Goal: Information Seeking & Learning: Understand process/instructions

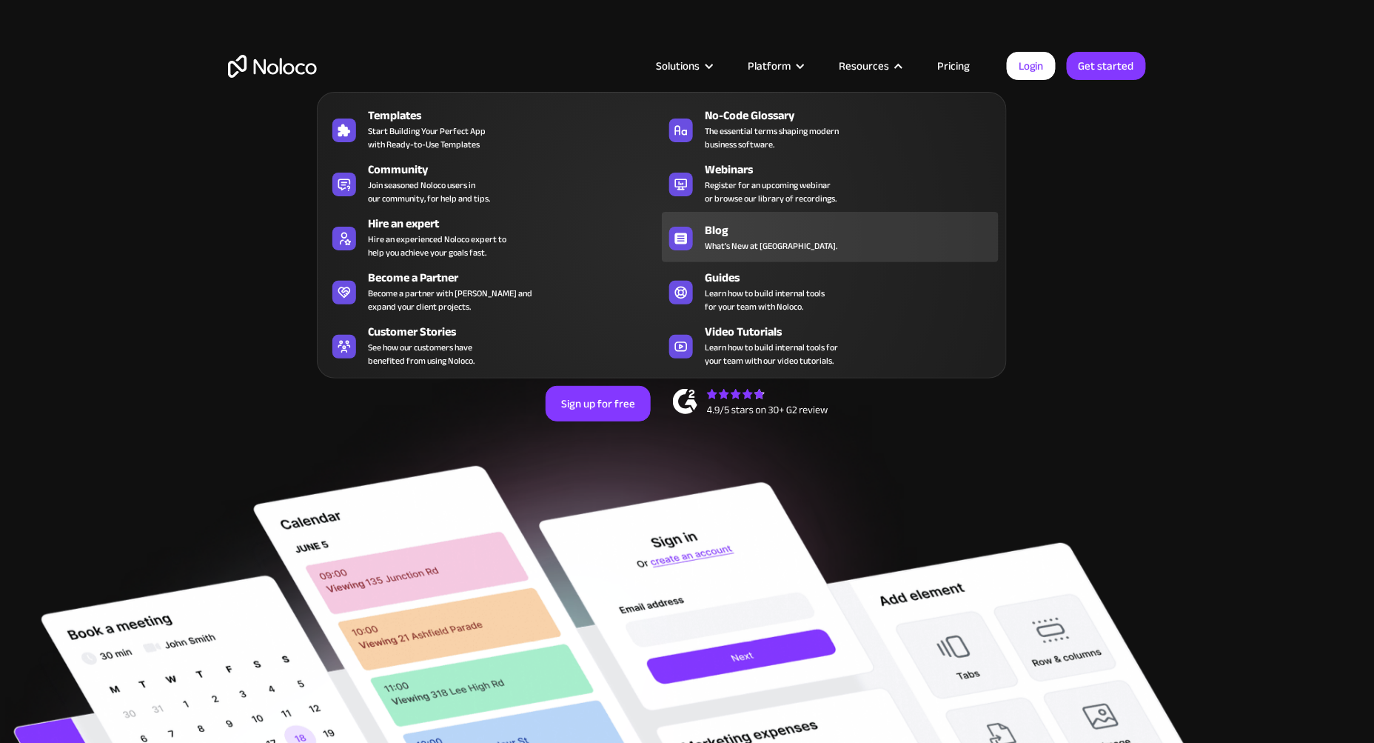
click at [730, 223] on div "Blog" at bounding box center [855, 230] width 301 height 18
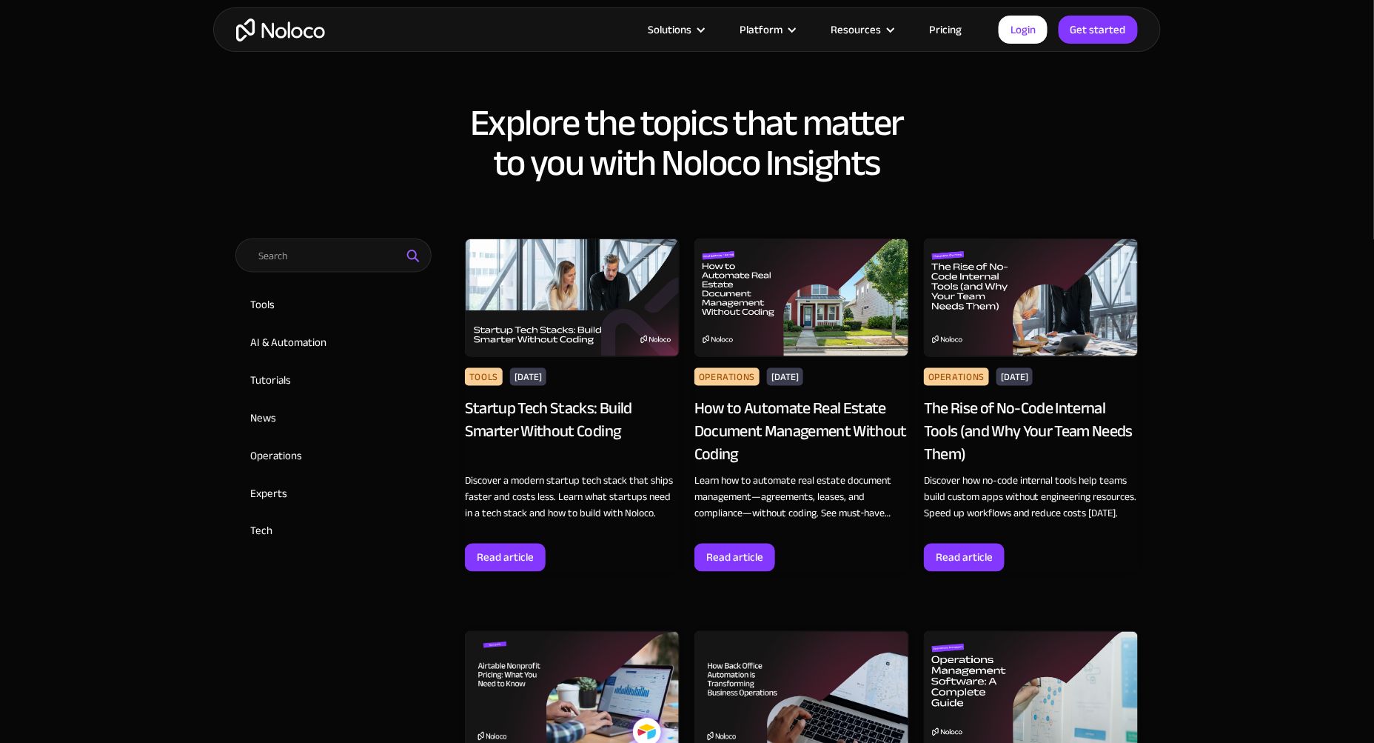
scroll to position [523, 0]
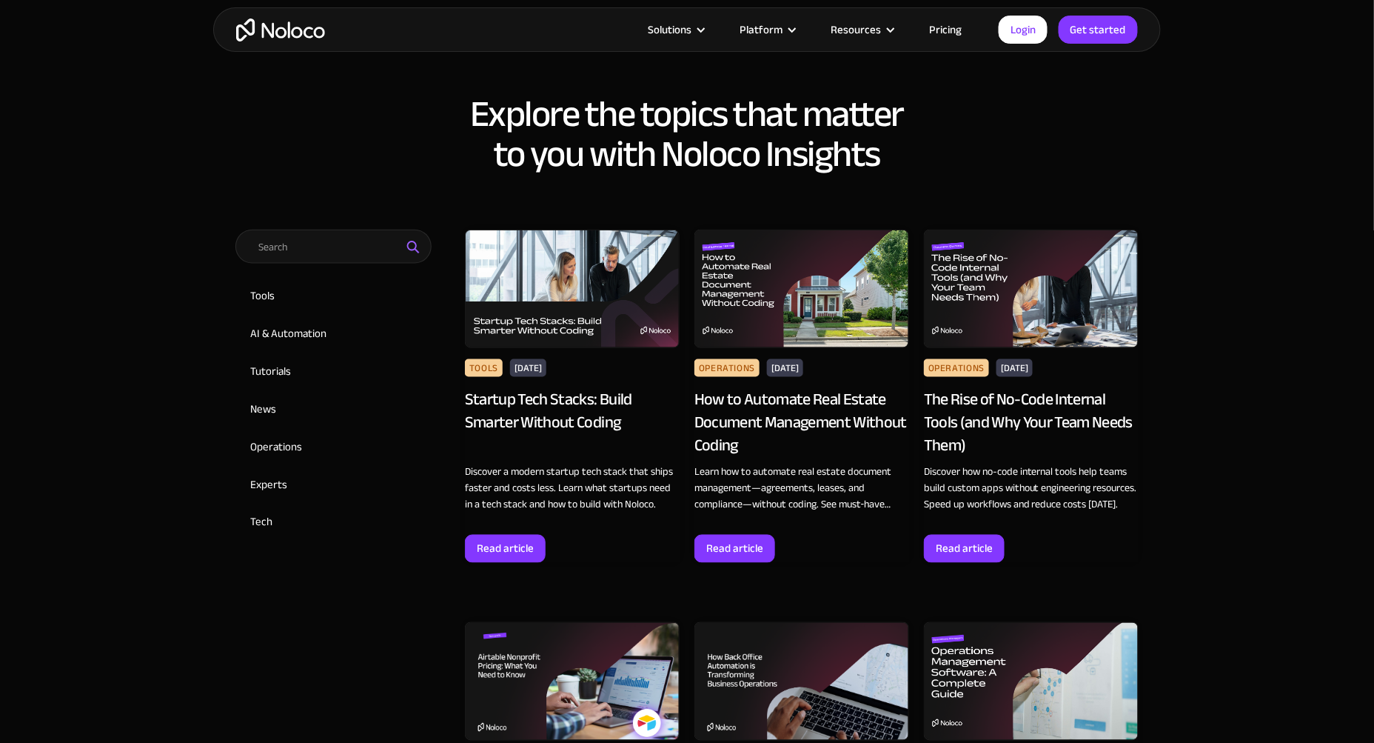
click at [520, 406] on div "Startup Tech Stacks: Build Smarter Without Coding" at bounding box center [572, 422] width 215 height 68
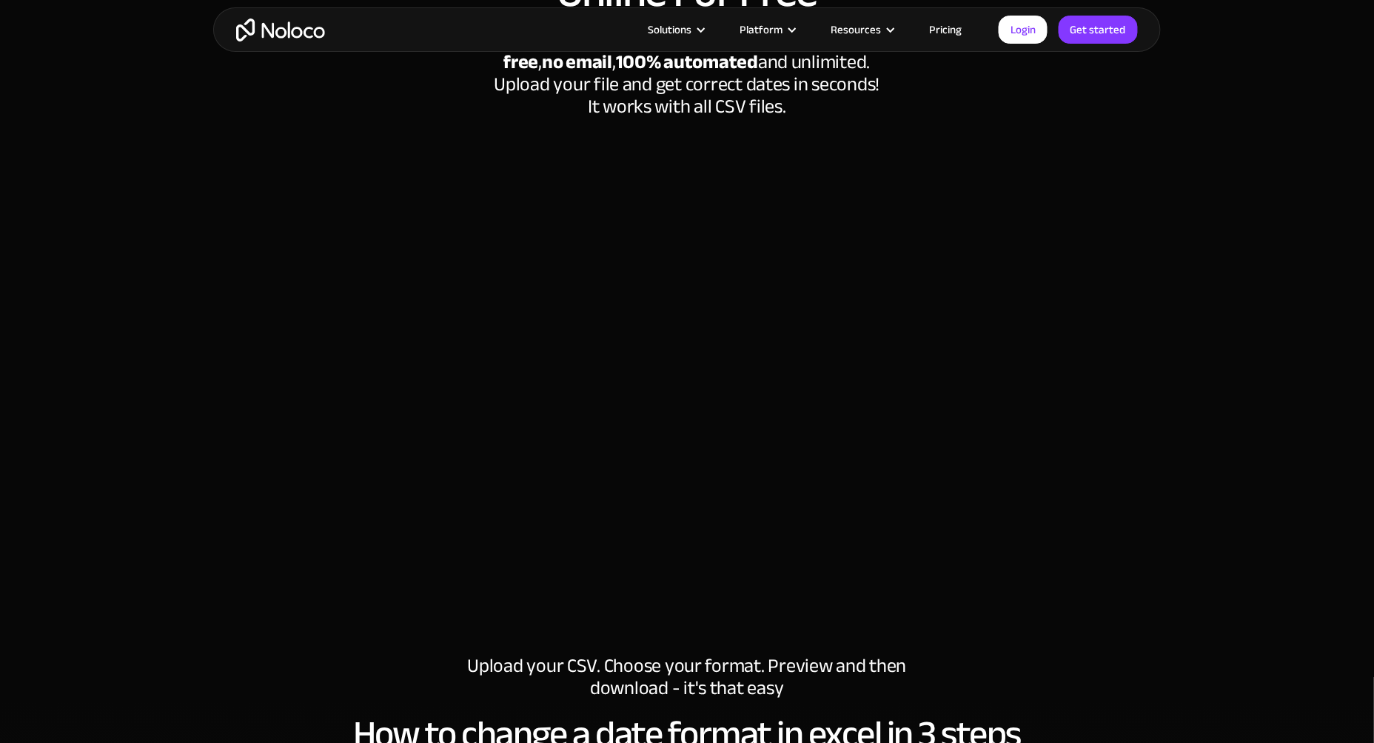
scroll to position [272, 0]
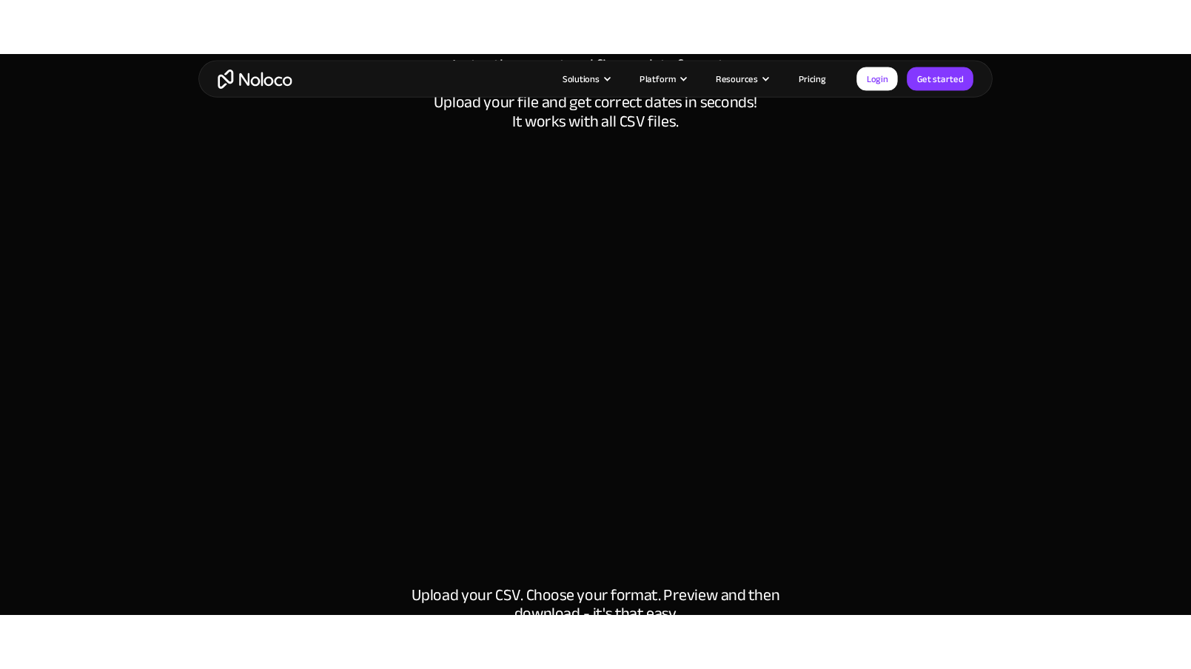
scroll to position [287, 0]
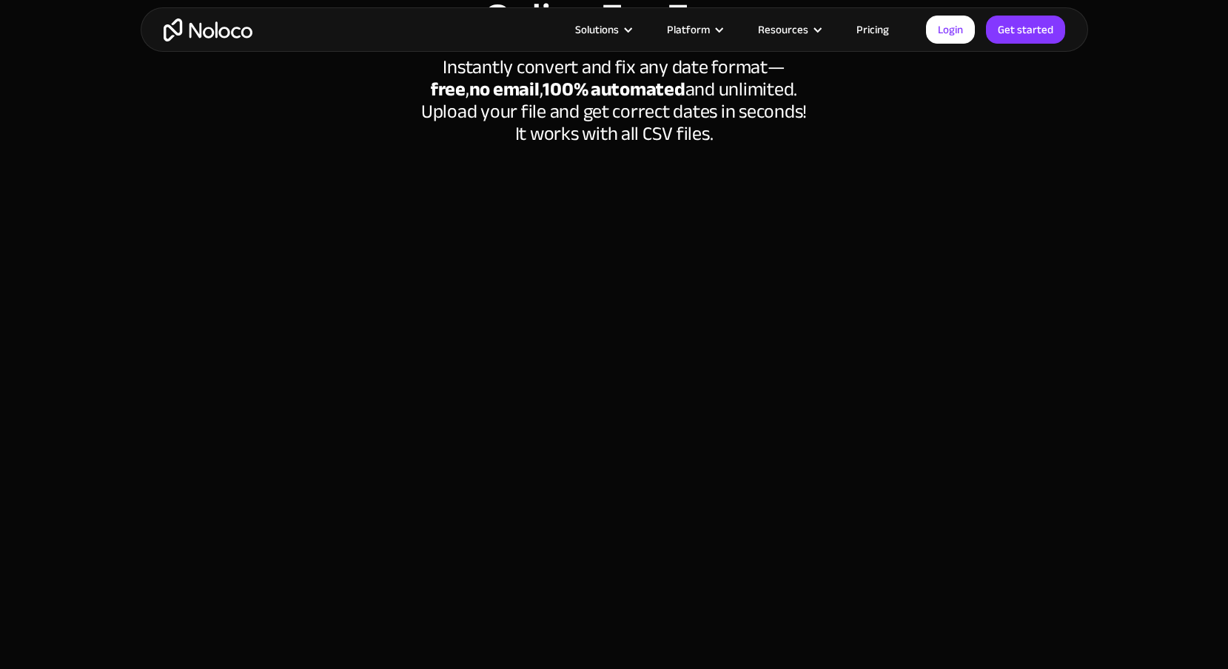
scroll to position [244, 0]
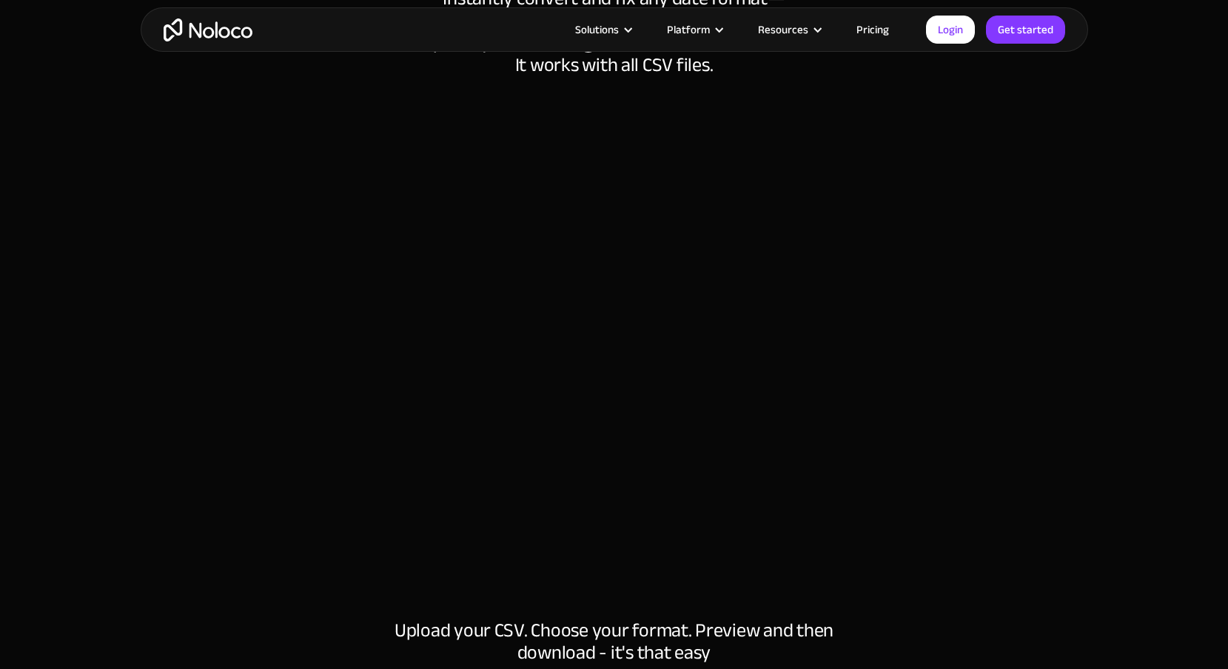
scroll to position [310, 0]
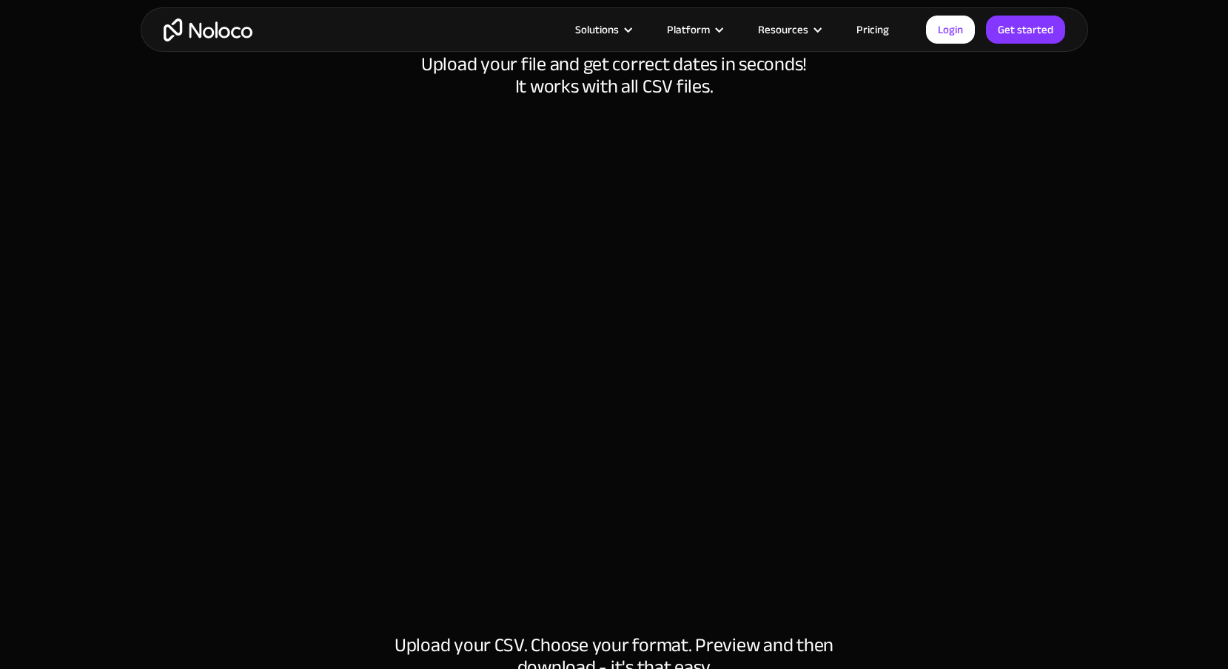
scroll to position [288, 0]
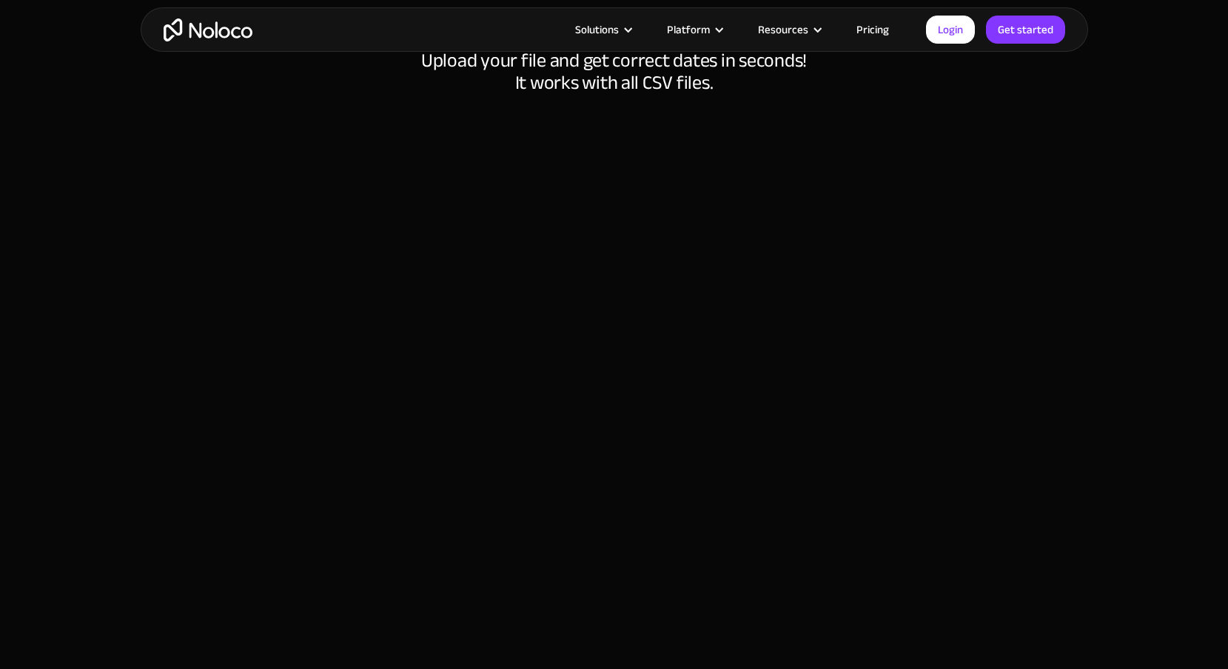
click at [1121, 85] on section "How to change the date format in excel Convert Excel Date Formats Online For Fr…" at bounding box center [614, 201] width 1228 height 979
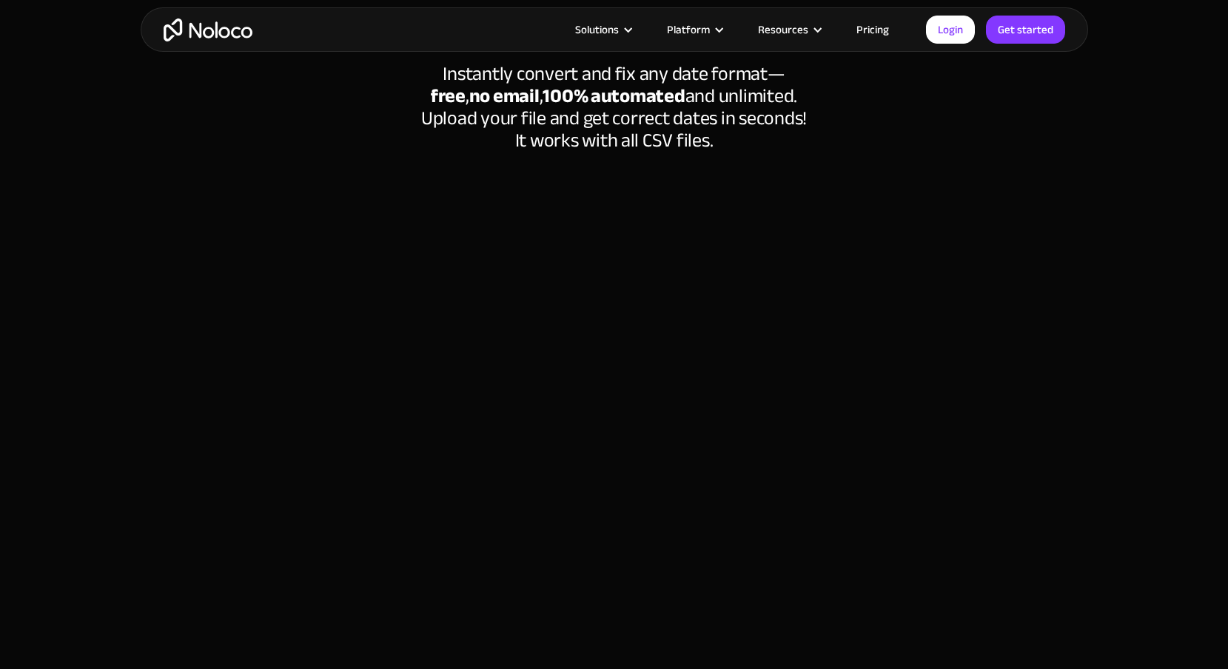
scroll to position [234, 0]
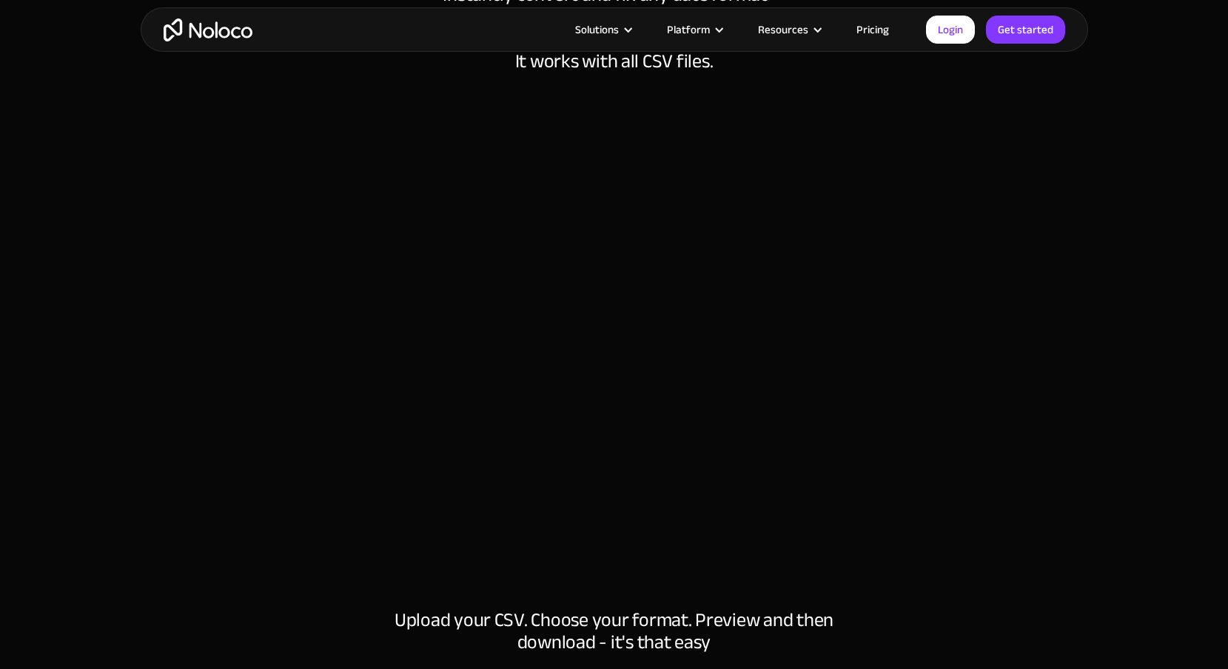
scroll to position [305, 0]
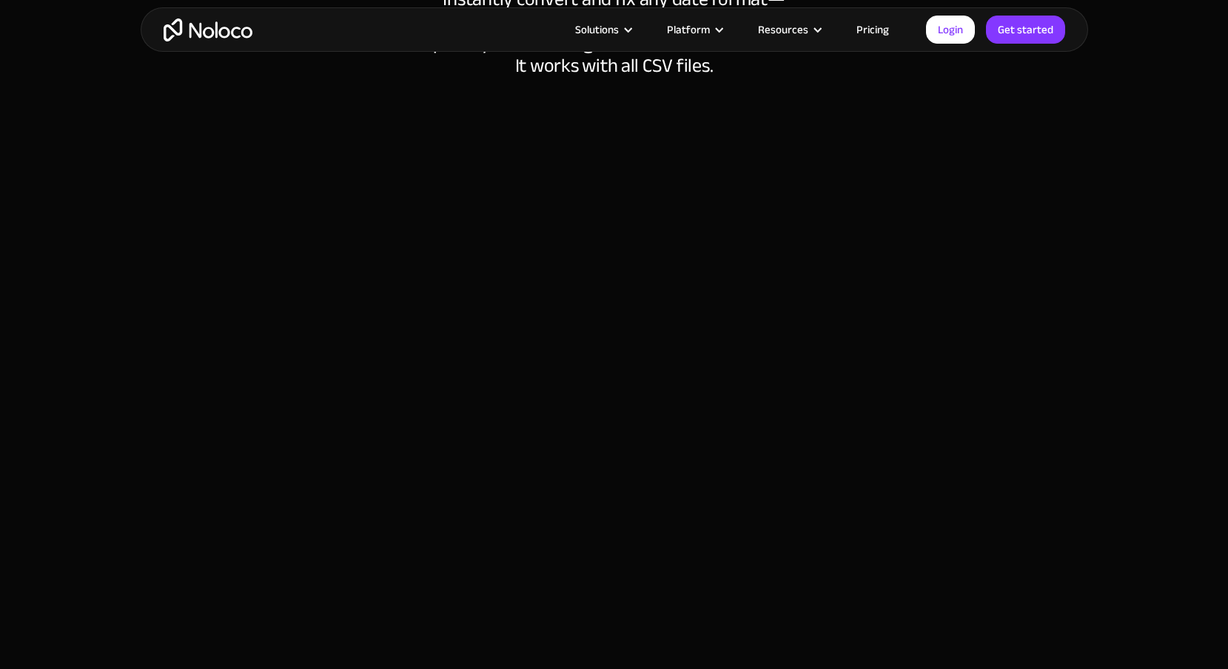
click at [232, 121] on div at bounding box center [614, 366] width 918 height 578
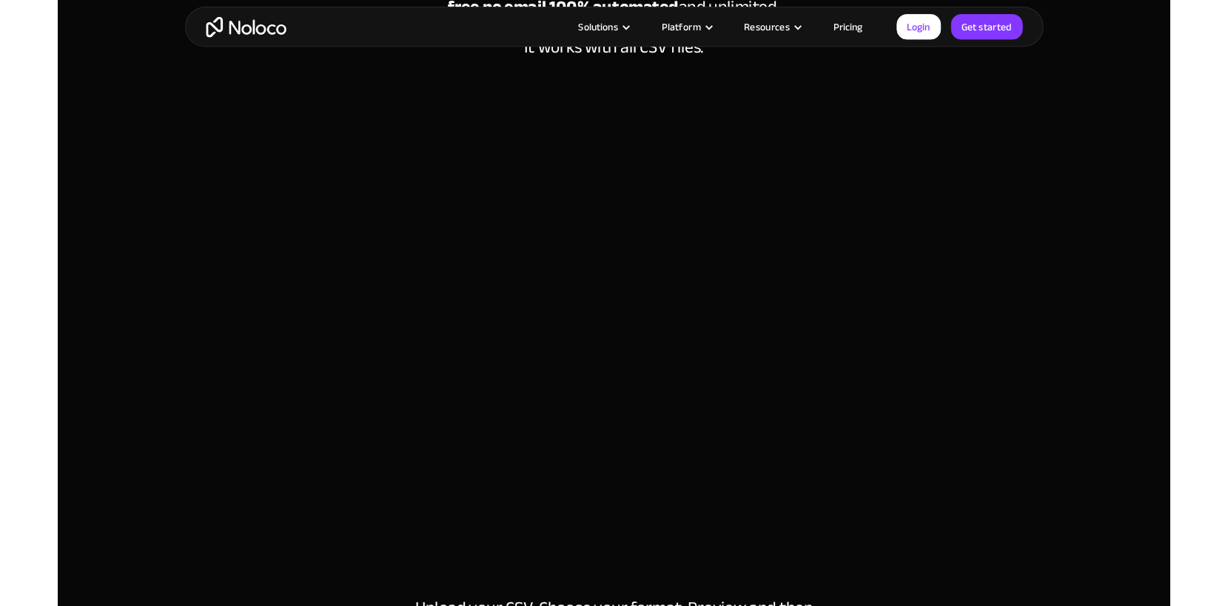
scroll to position [318, 0]
